Goal: Information Seeking & Learning: Check status

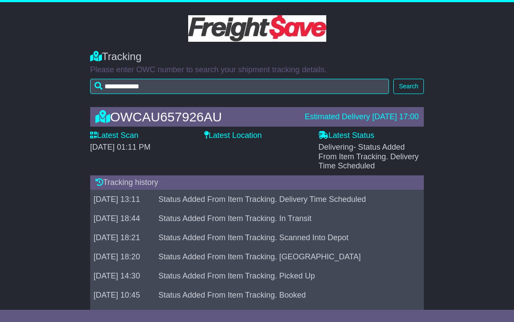
click at [370, 133] on label "Latest Status" at bounding box center [346, 136] width 56 height 10
click at [353, 138] on label "Latest Status" at bounding box center [346, 136] width 56 height 10
click at [346, 158] on span "- Status Added From Item Tracking. Delivery Time Scheduled" at bounding box center [368, 156] width 100 height 27
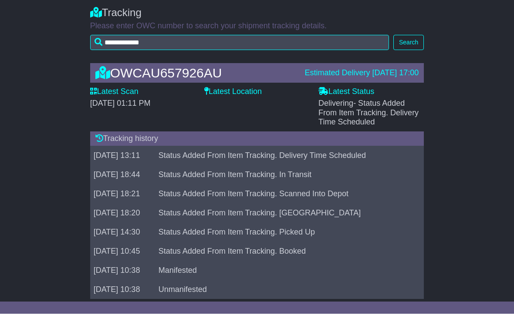
scroll to position [35, 0]
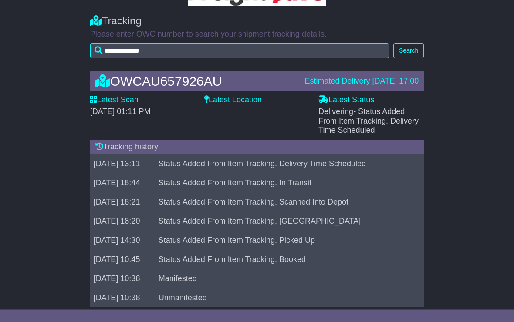
click at [237, 101] on label "Latest Location" at bounding box center [232, 101] width 57 height 10
click at [238, 104] on label "Latest Location" at bounding box center [232, 101] width 57 height 10
click at [124, 102] on label "Latest Scan" at bounding box center [114, 101] width 48 height 10
click at [250, 106] on div "Latest Location" at bounding box center [256, 102] width 105 height 12
click at [354, 84] on div "Estimated Delivery [DATE] 17:00" at bounding box center [362, 82] width 114 height 10
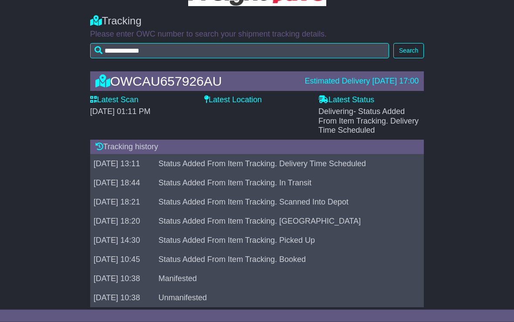
click at [279, 163] on td "Status Added From Item Tracking. Delivery Time Scheduled" at bounding box center [285, 164] width 260 height 19
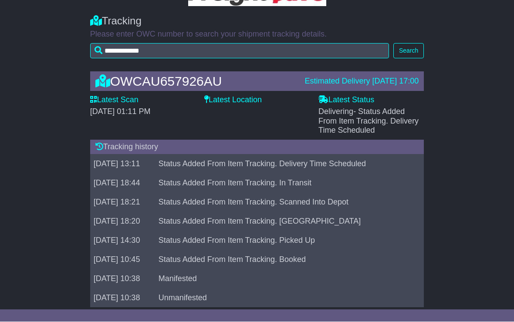
click at [411, 53] on button "Search" at bounding box center [408, 51] width 30 height 15
